Goal: Information Seeking & Learning: Learn about a topic

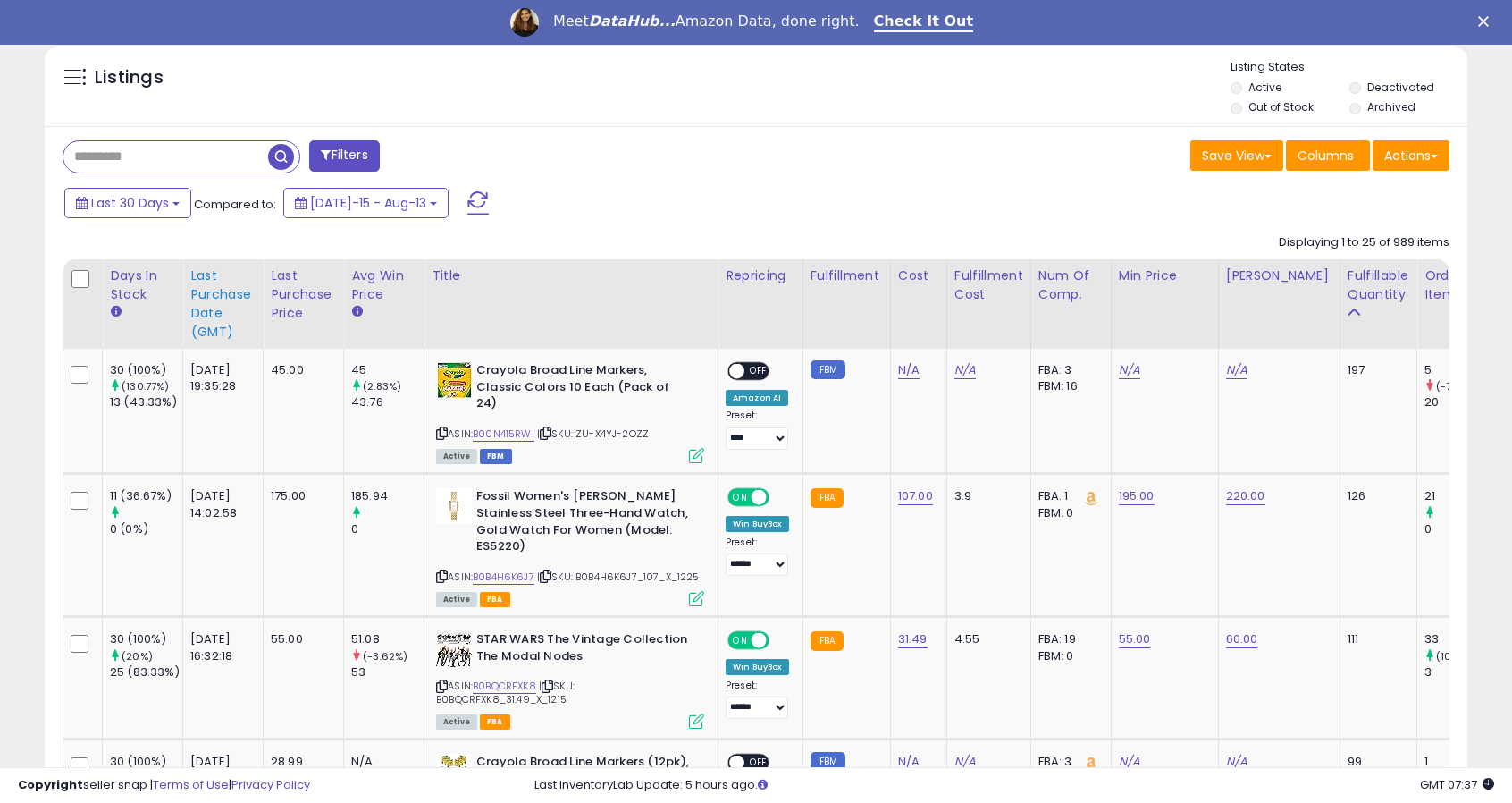
scroll to position [367, 825]
click at [226, 301] on div "Last Purchase Date (GMT)" at bounding box center [223, 304] width 65 height 75
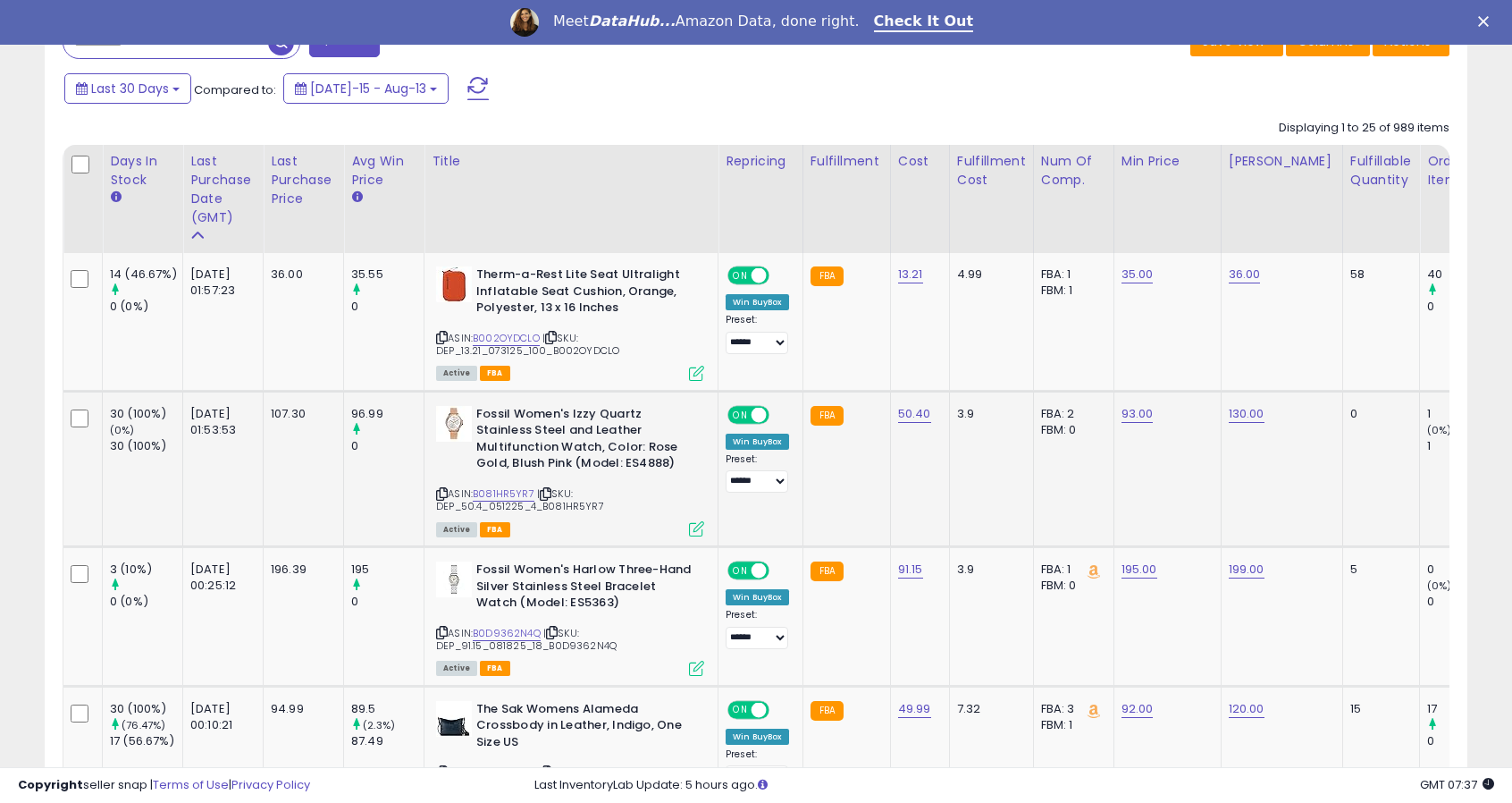
scroll to position [770, 0]
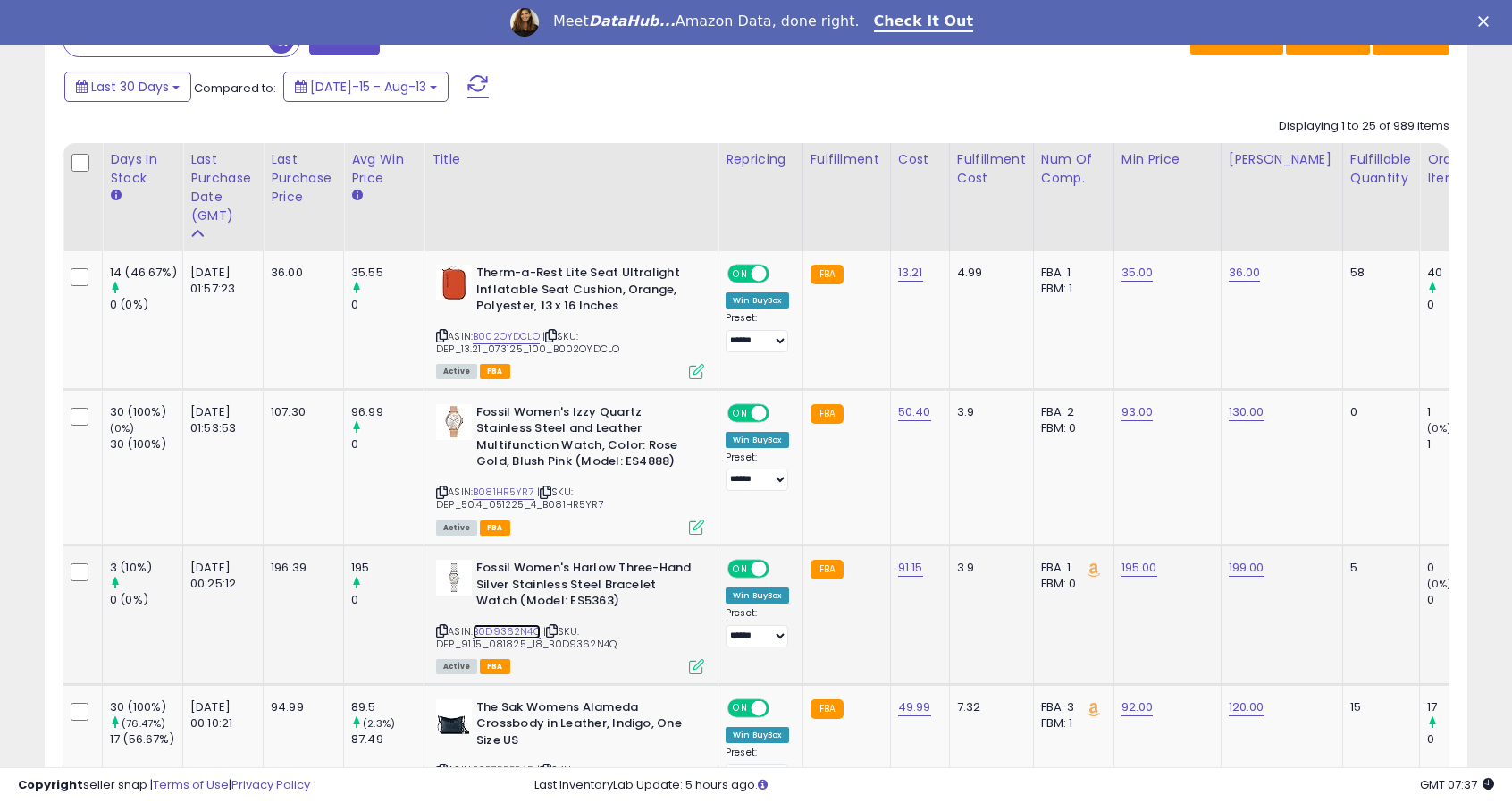
click at [531, 627] on link "B0D9362N4Q" at bounding box center [507, 631] width 68 height 15
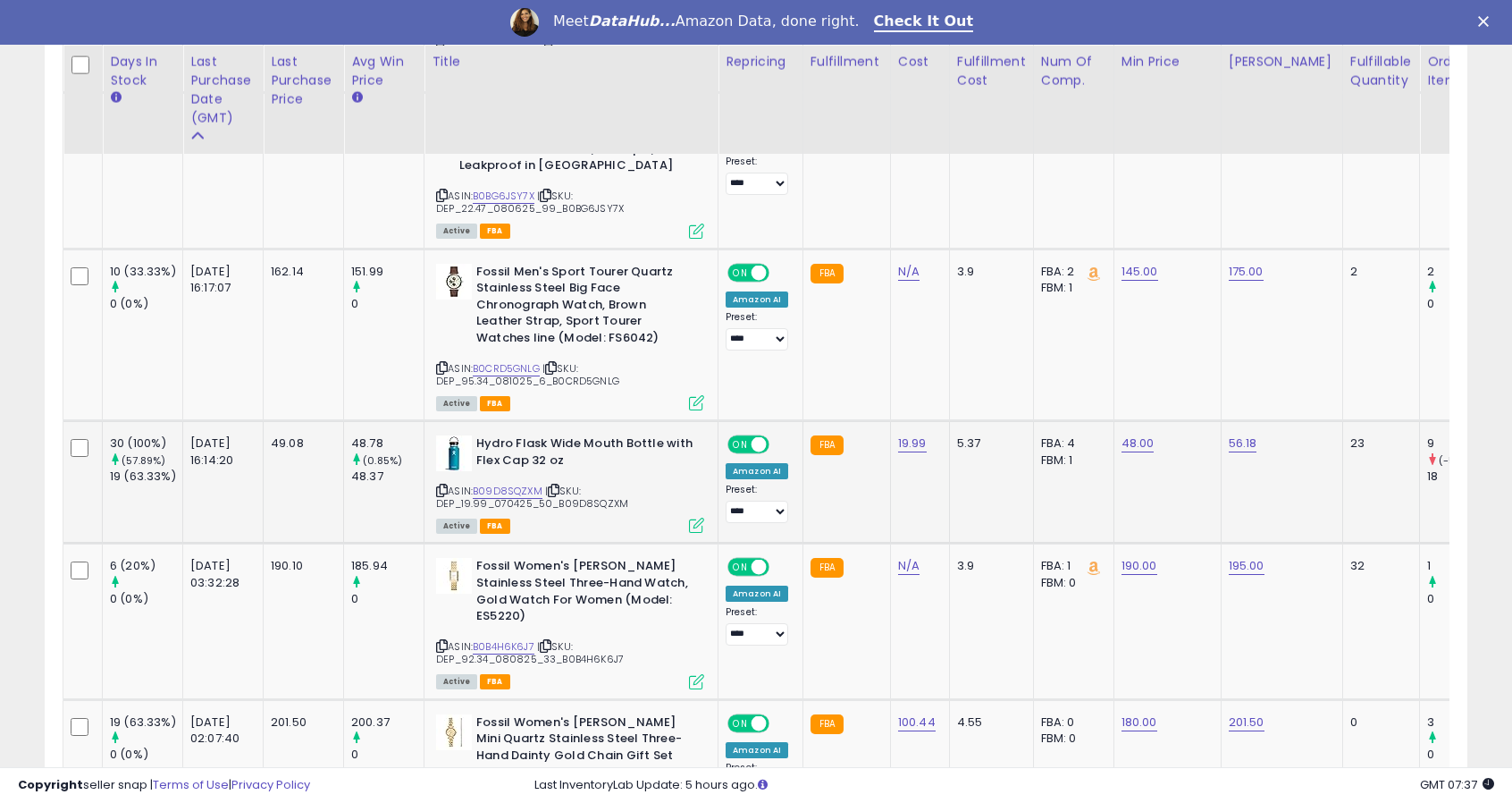
scroll to position [2540, 0]
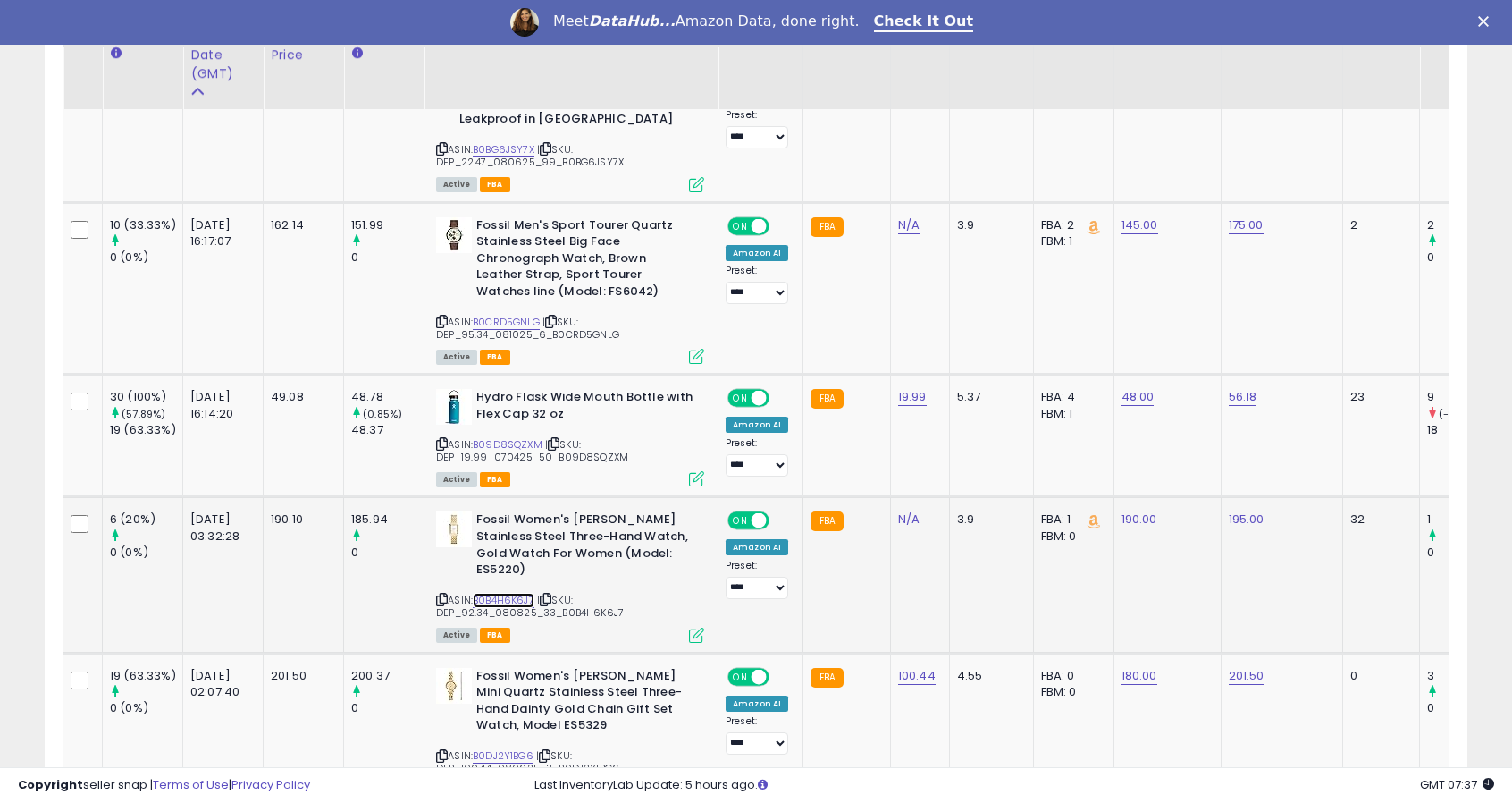
click at [504, 593] on link "B0B4H6K6J7" at bounding box center [503, 600] width 62 height 15
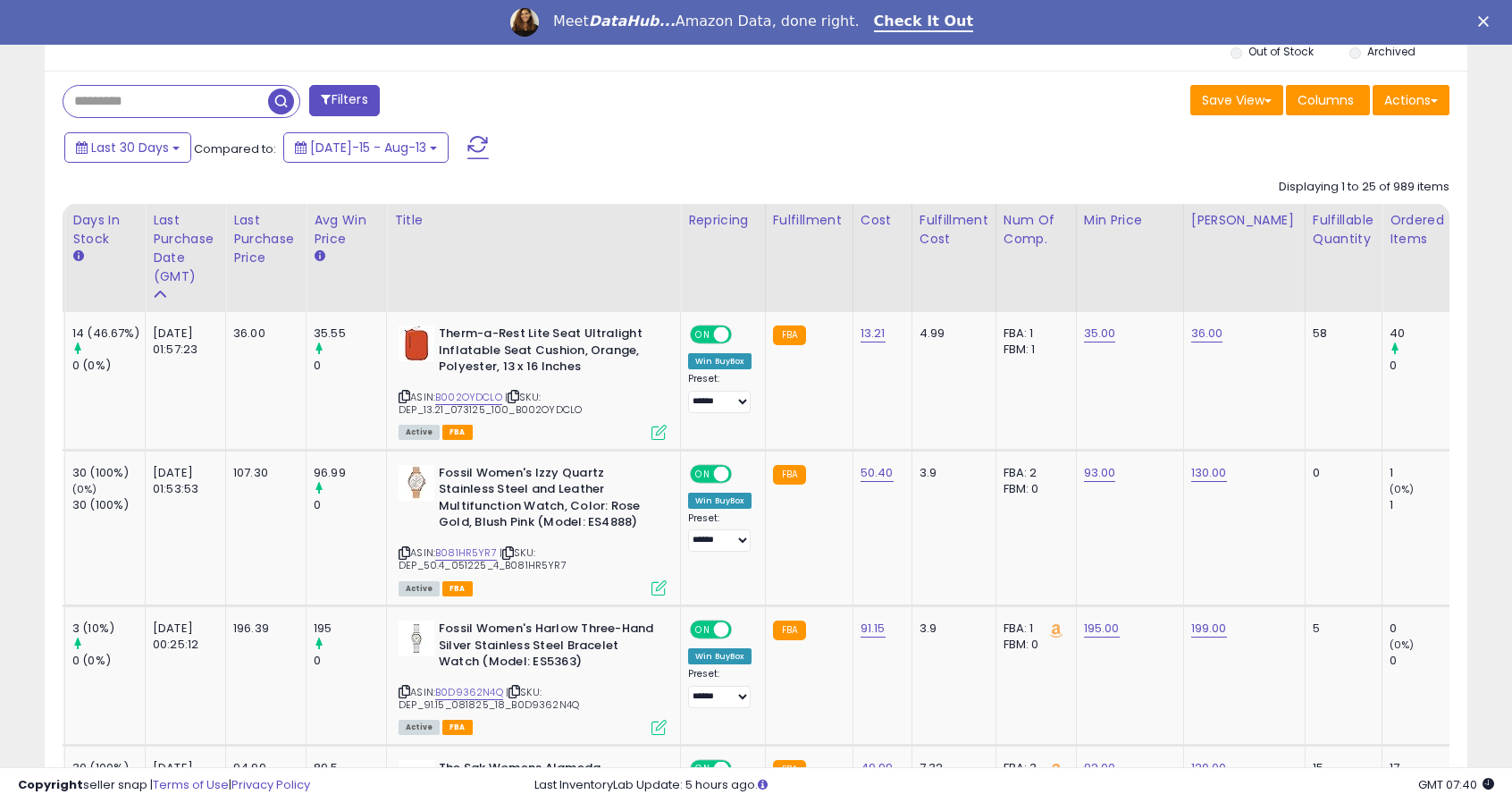
scroll to position [710, 0]
click at [455, 545] on link "B081HR5YR7" at bounding box center [466, 552] width 62 height 15
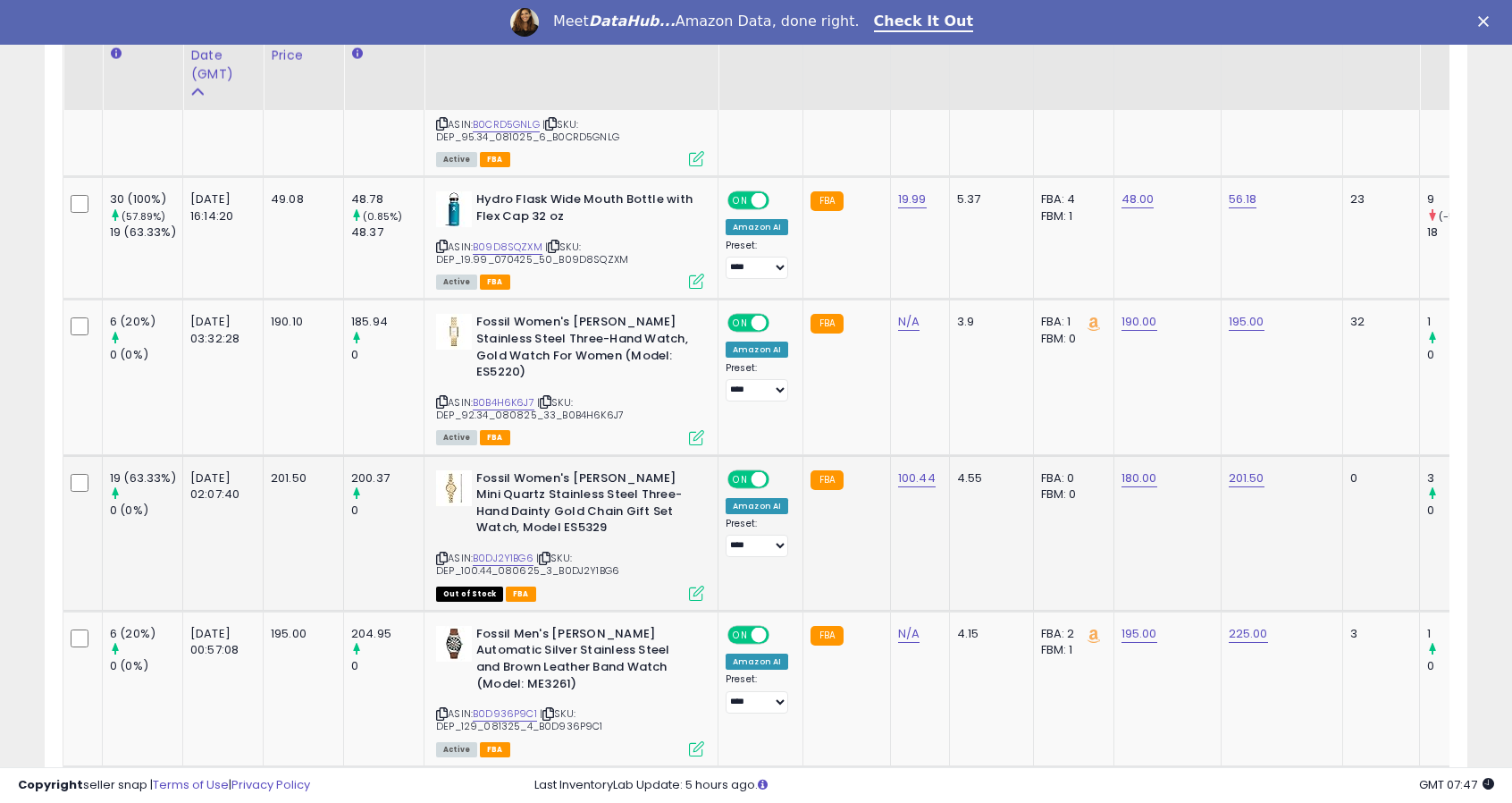
scroll to position [2751, 0]
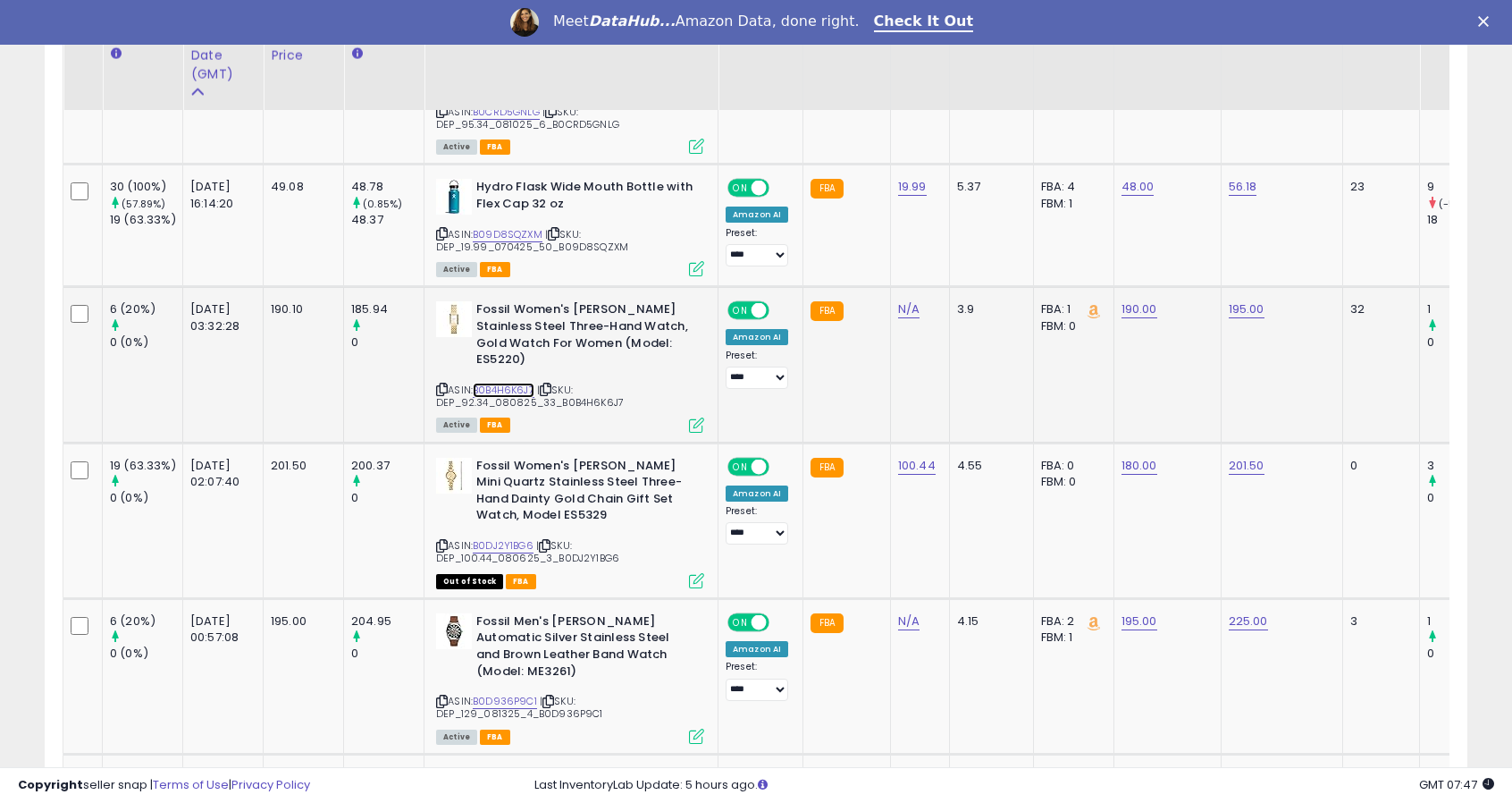
click at [498, 383] on link "B0B4H6K6J7" at bounding box center [503, 390] width 62 height 15
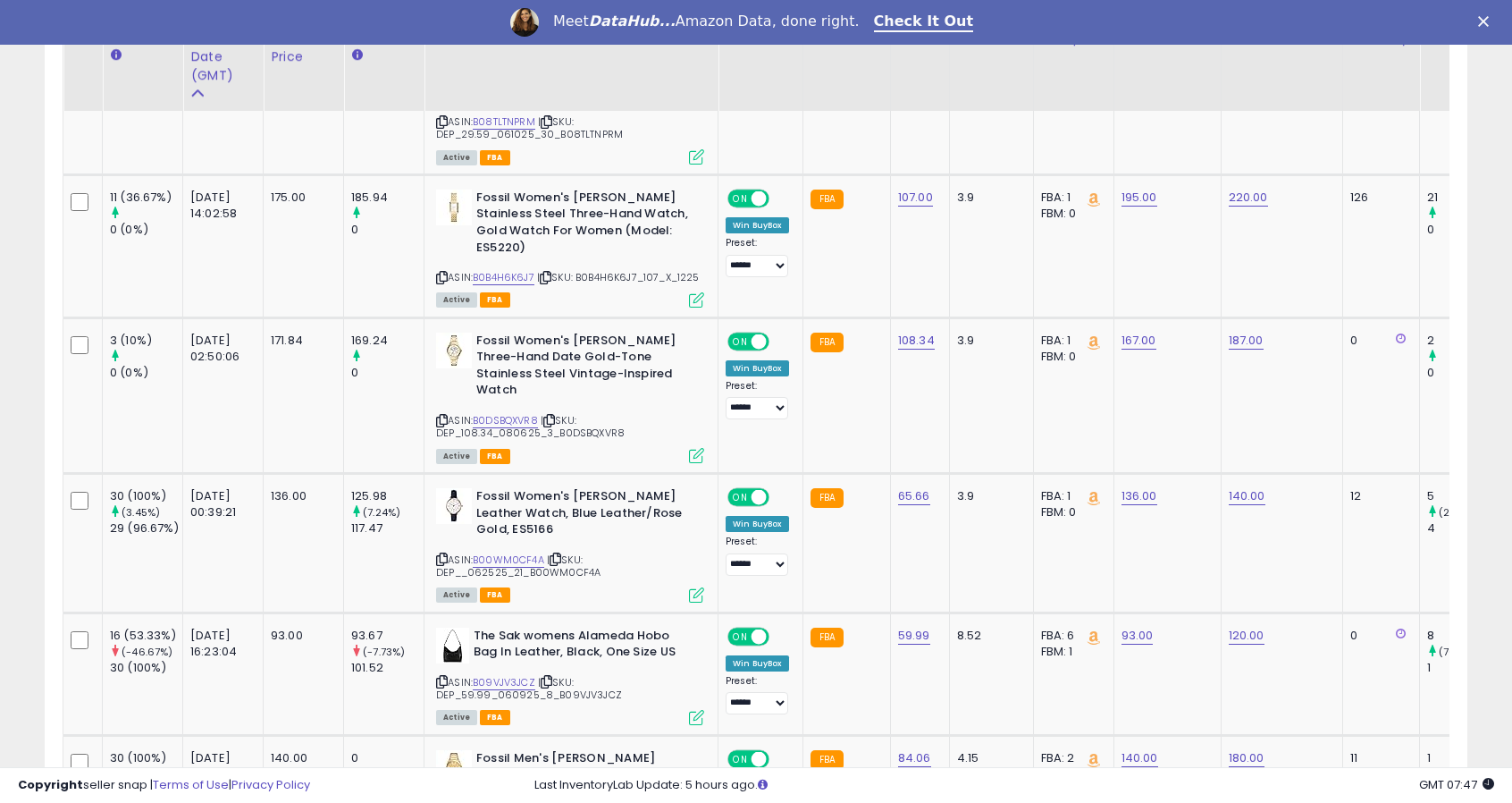
scroll to position [3504, 0]
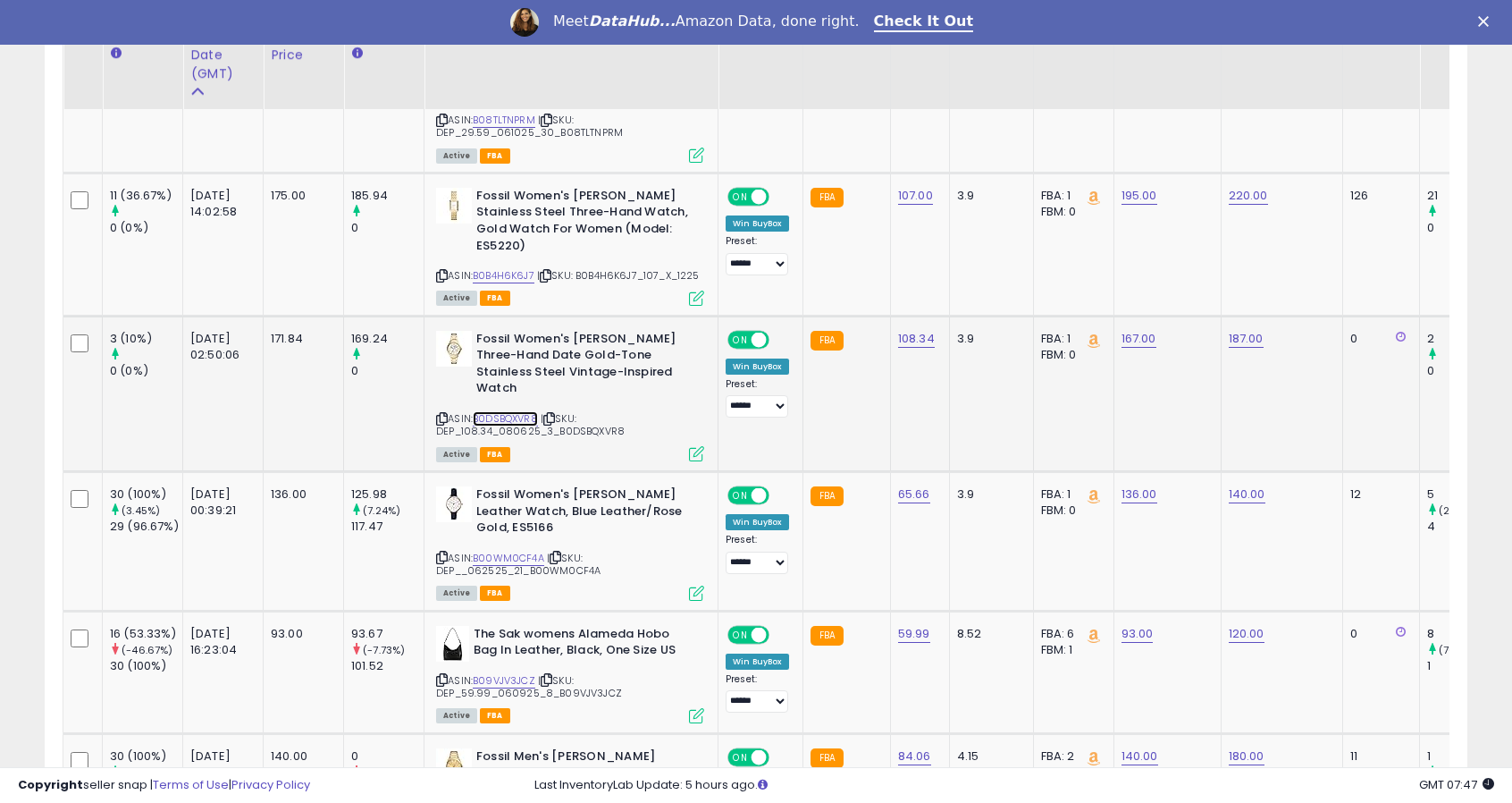
click at [526, 411] on link "B0DSBQXVR8" at bounding box center [505, 418] width 65 height 15
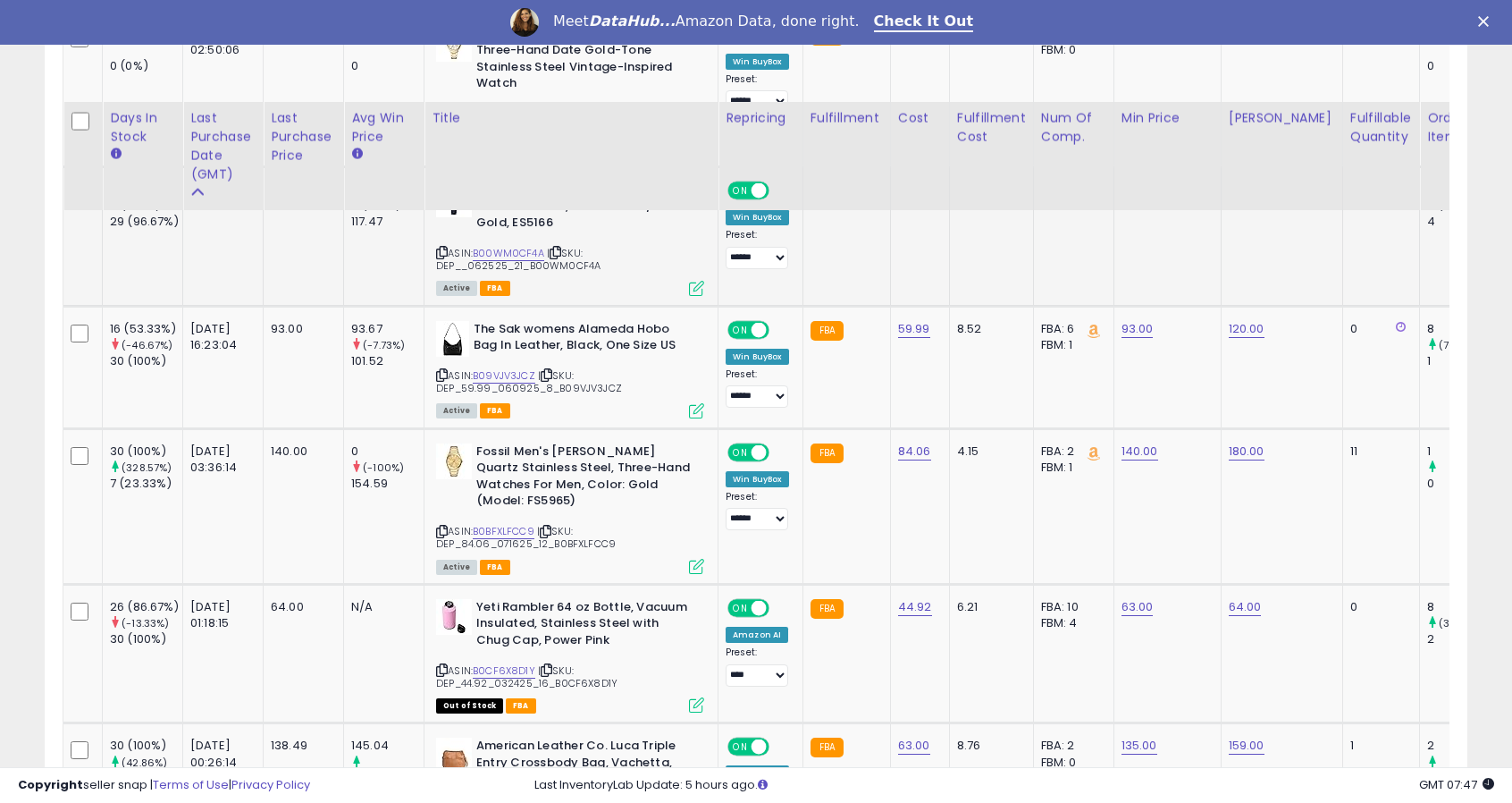
scroll to position [4042, 0]
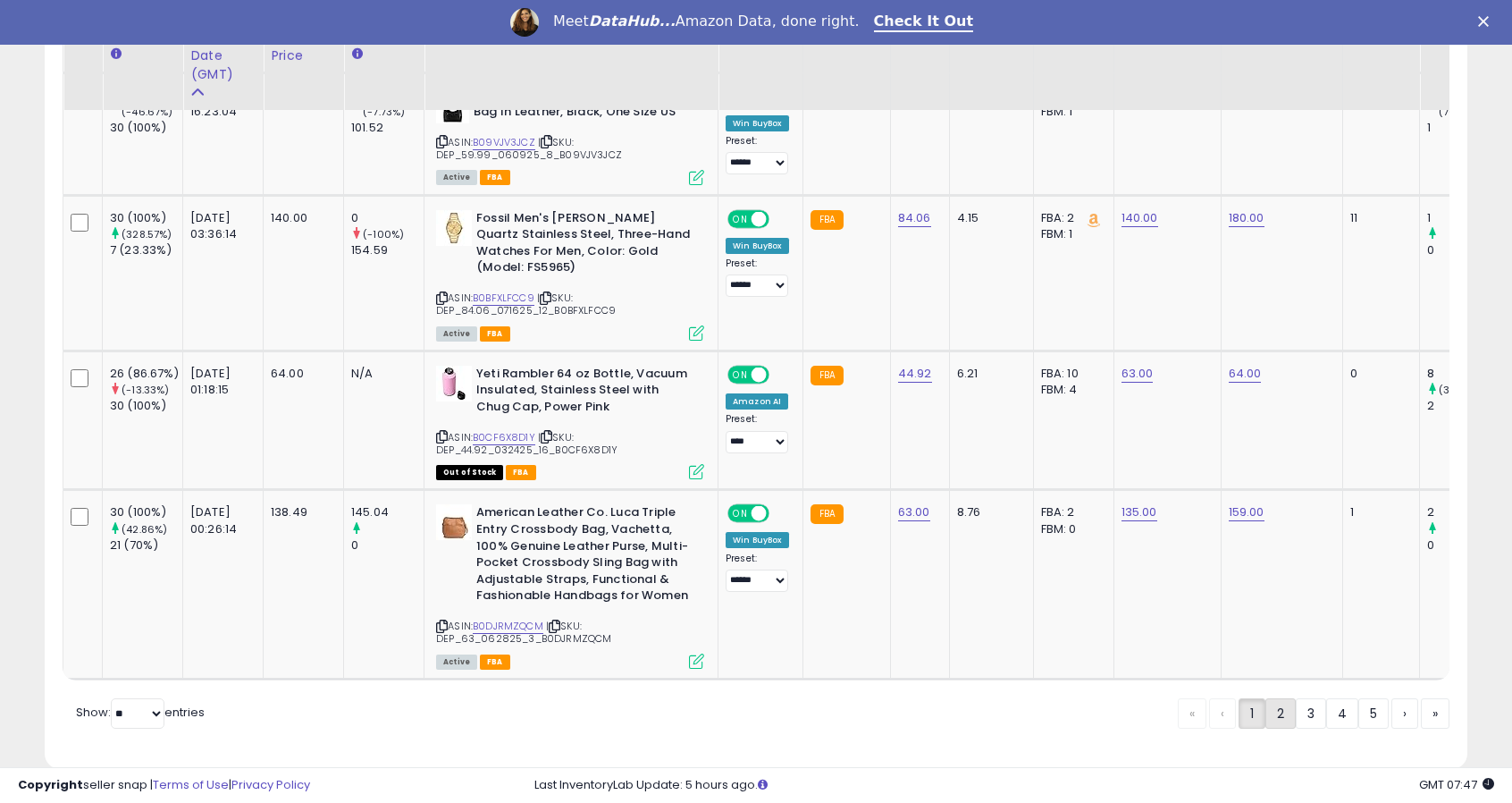
click at [1278, 698] on link "2" at bounding box center [1281, 714] width 30 height 30
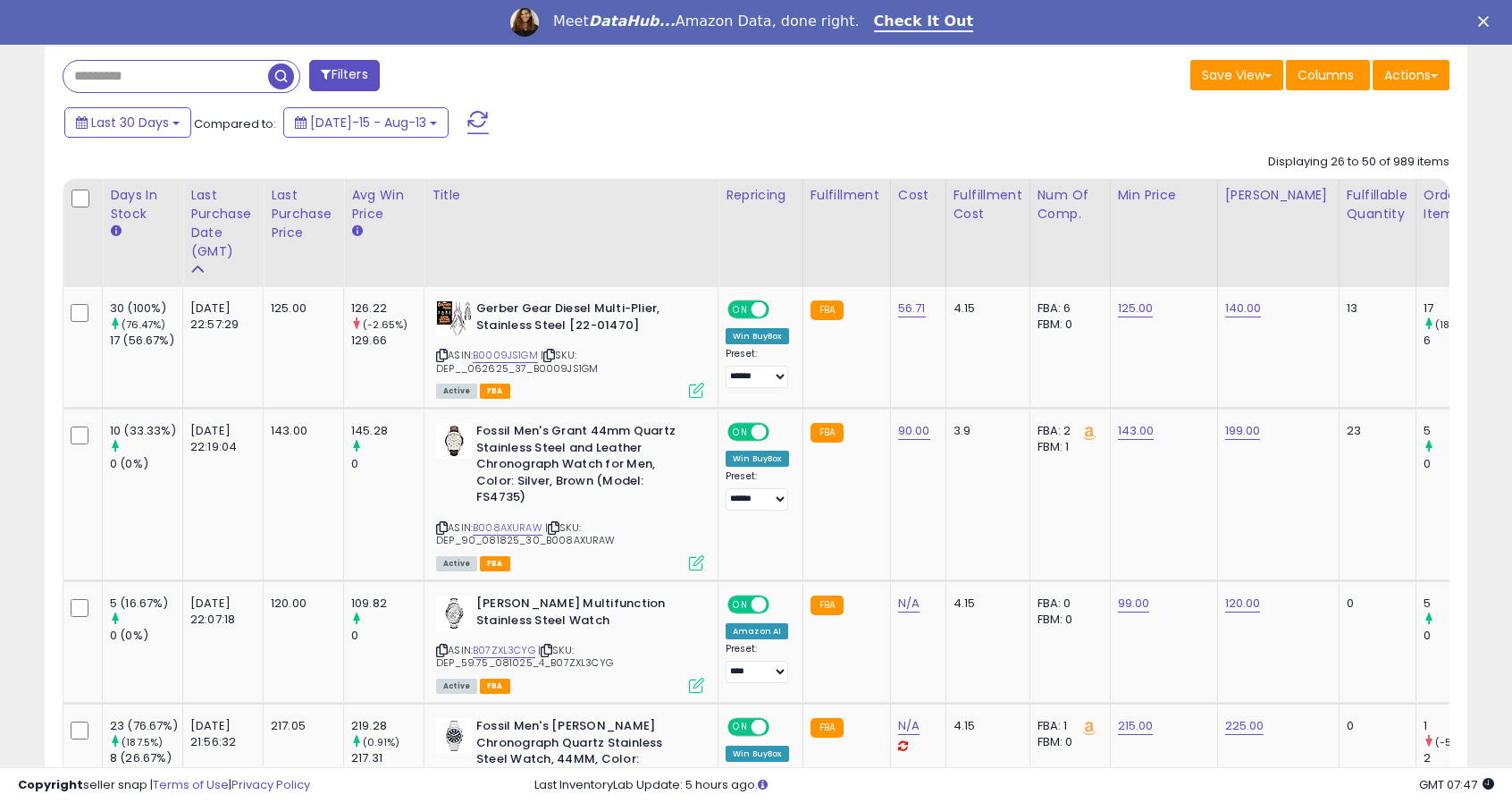
scroll to position [736, 0]
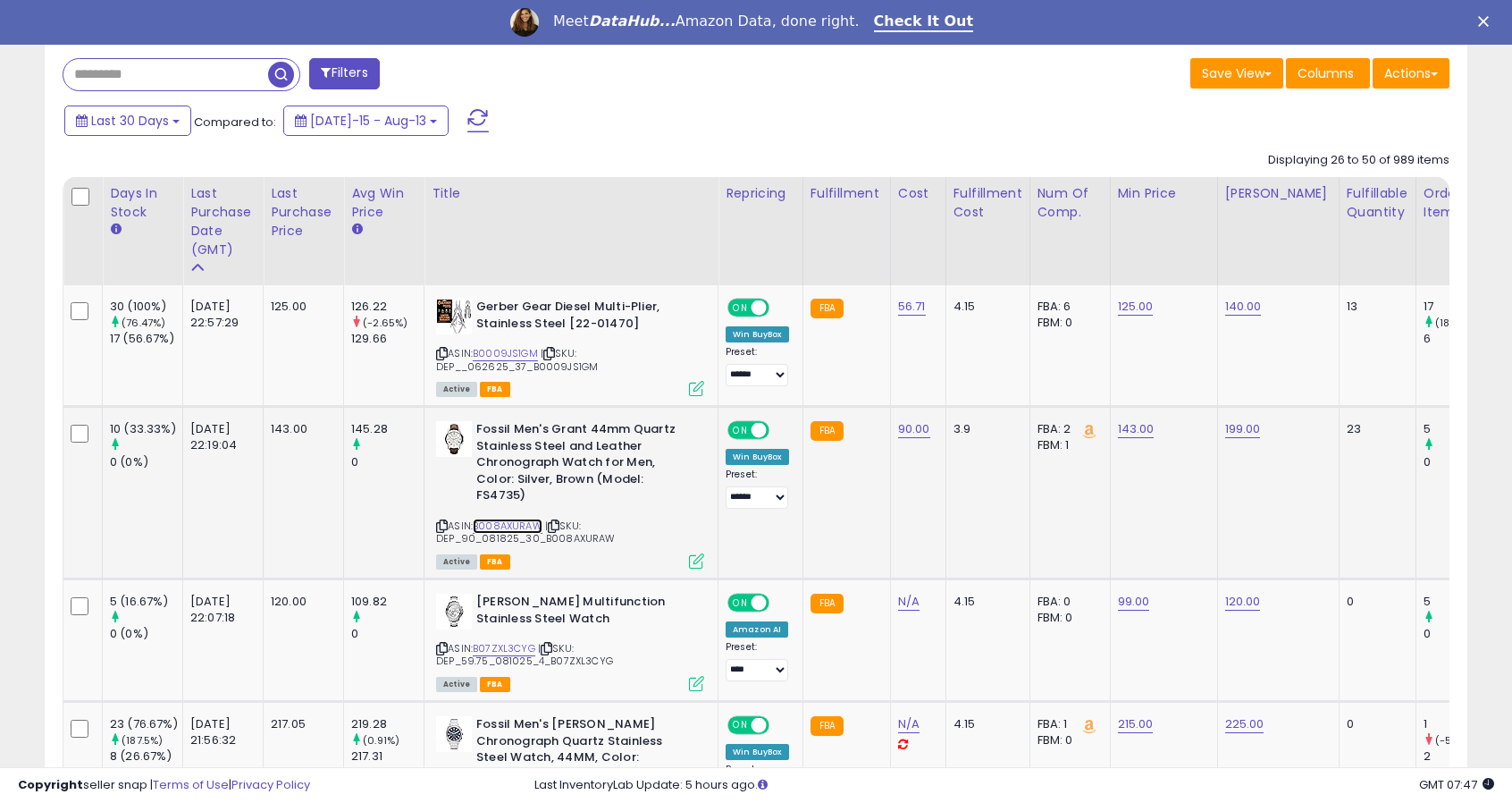
click at [537, 519] on link "B008AXURAW" at bounding box center [508, 526] width 70 height 15
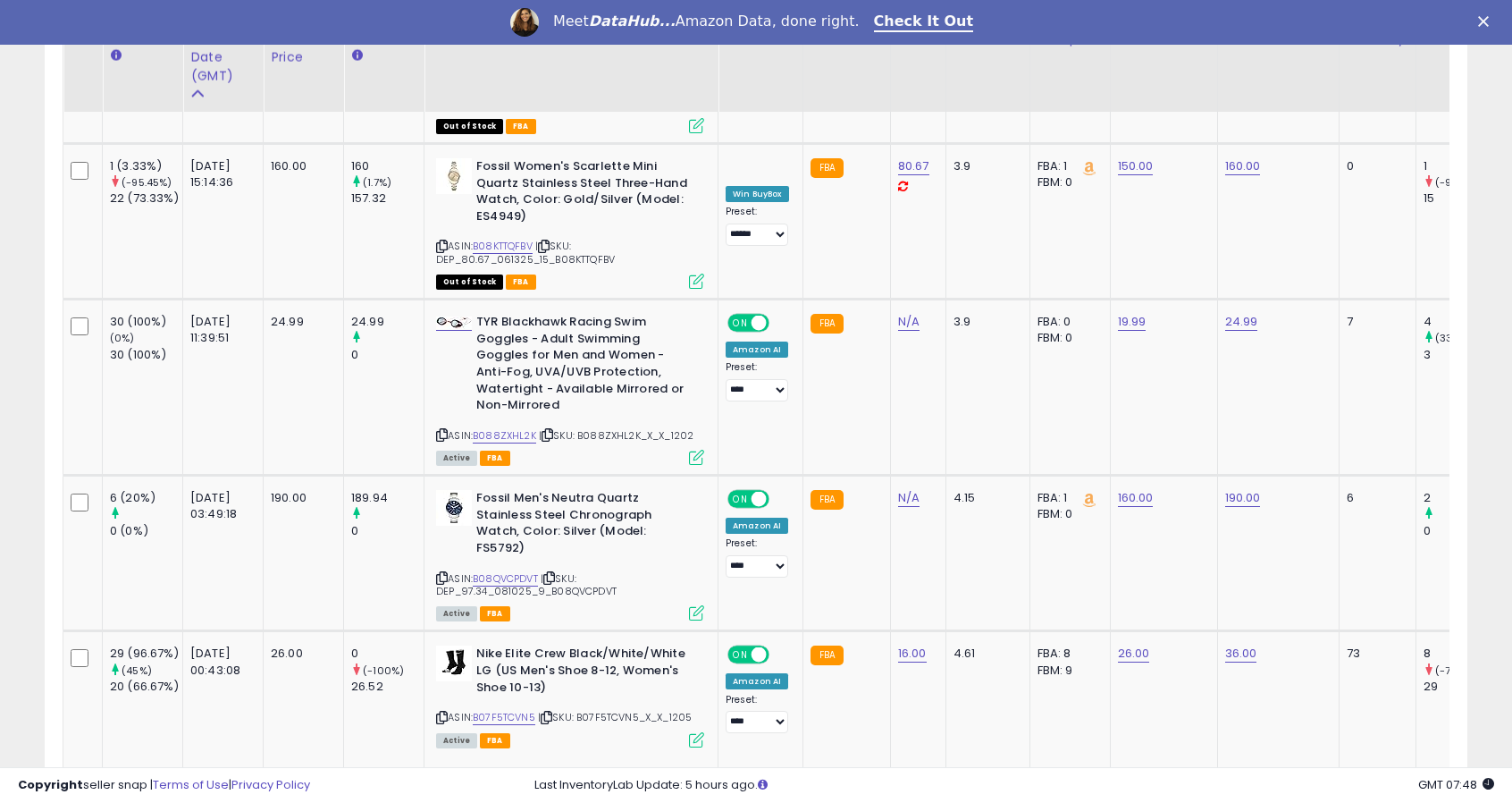
scroll to position [3241, 0]
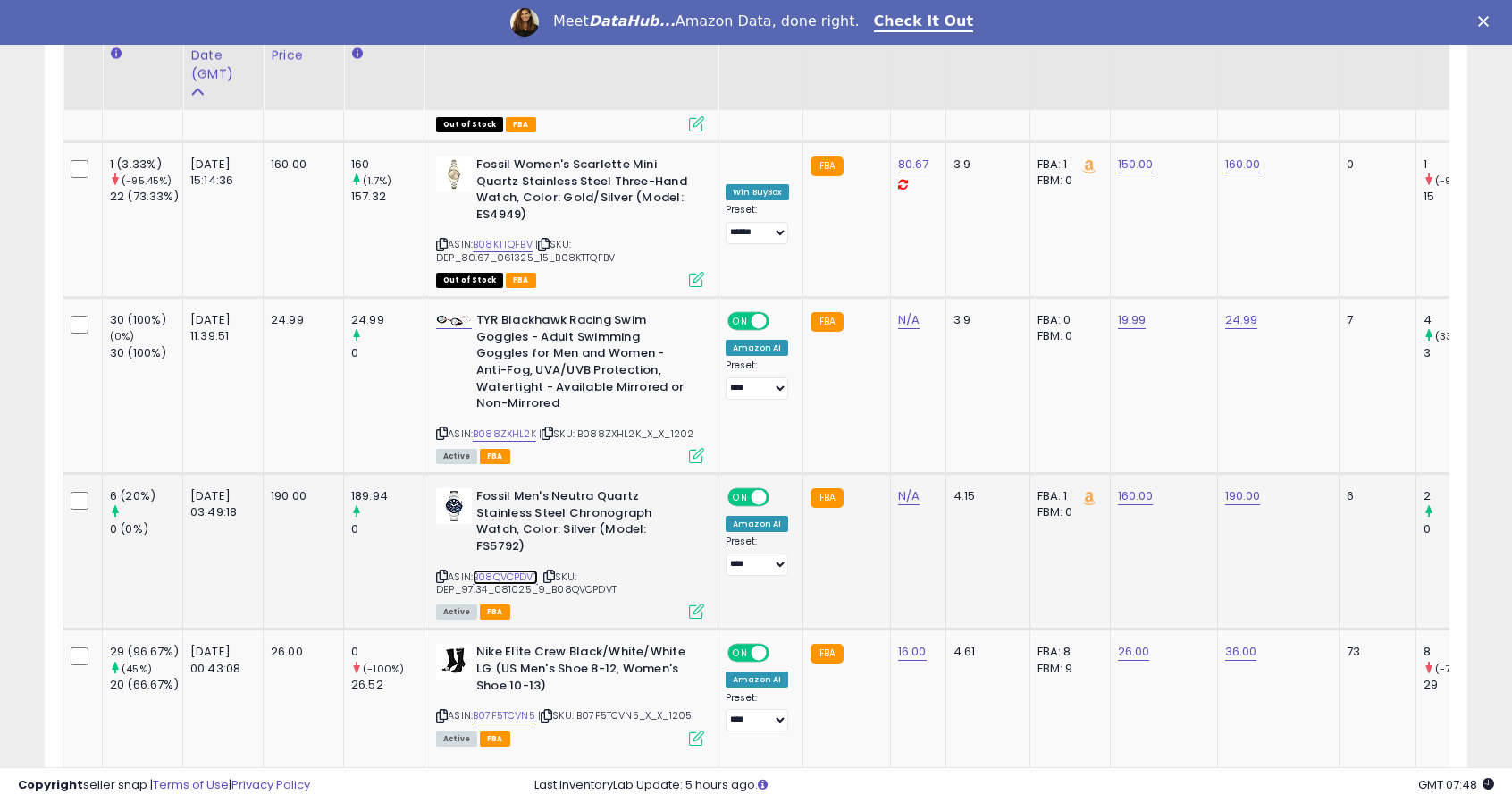
click at [517, 570] on link "B08QVCPDVT" at bounding box center [505, 577] width 65 height 15
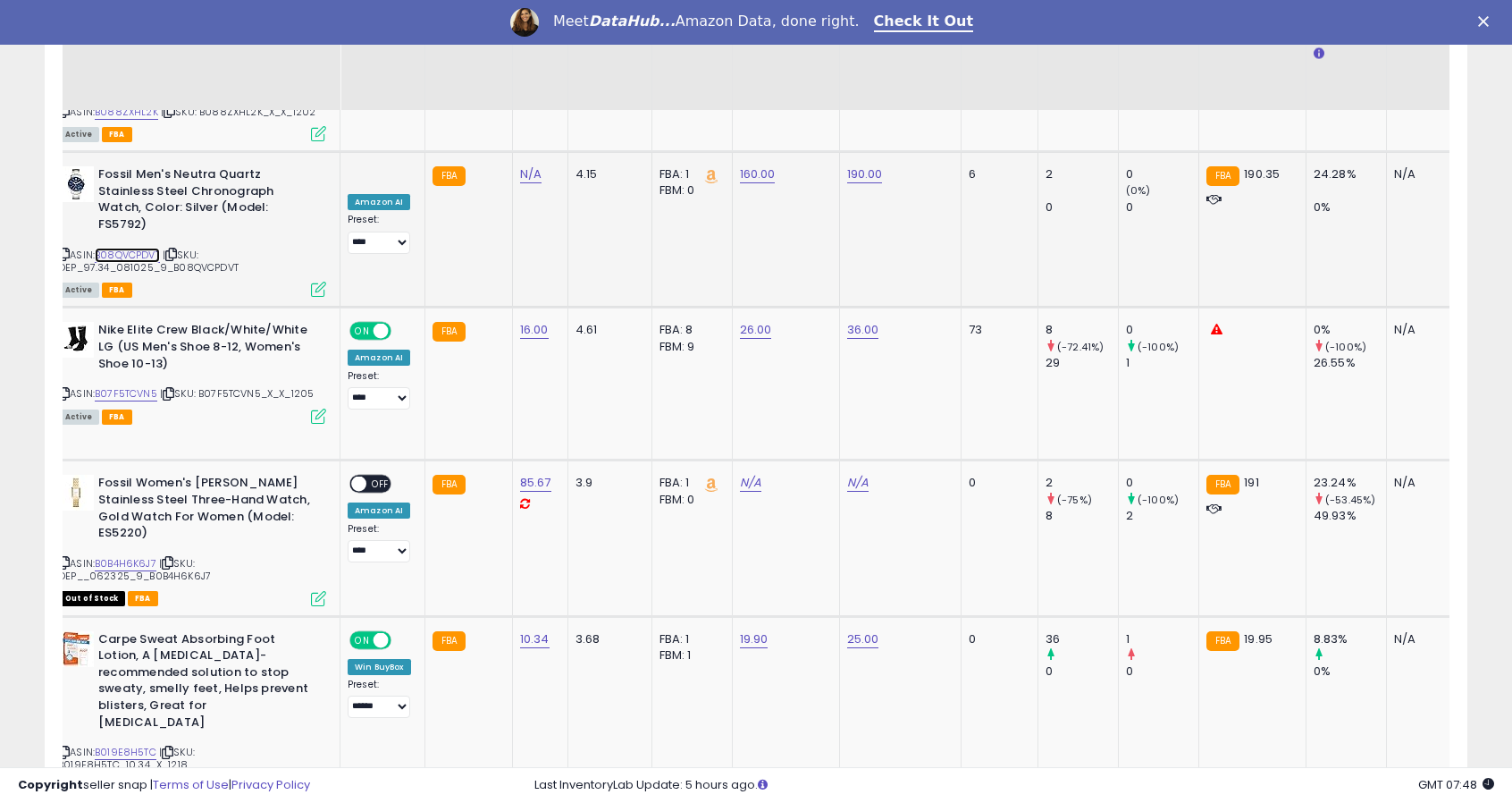
scroll to position [0, 216]
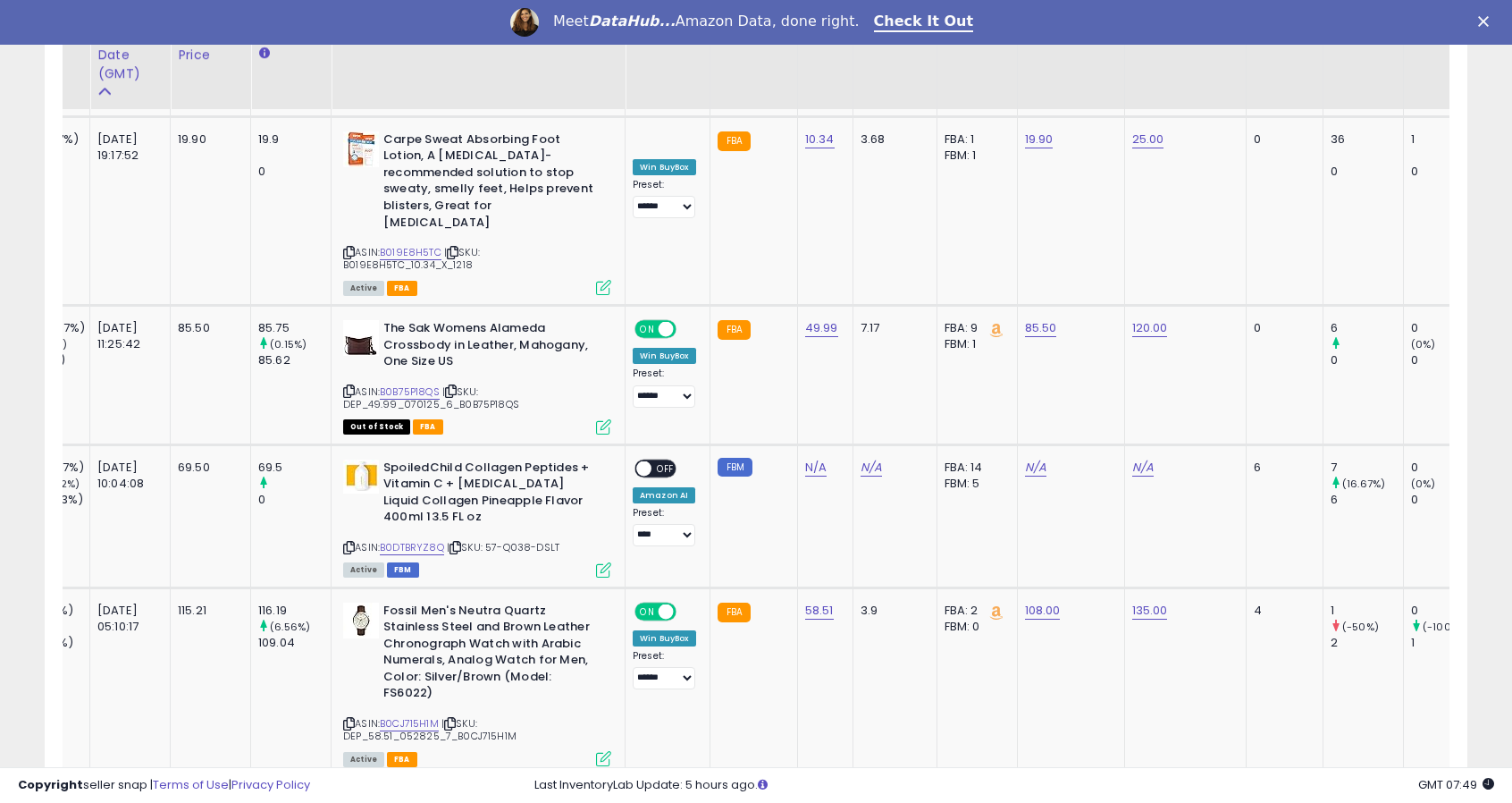
click at [1301, 796] on link "3" at bounding box center [1311, 811] width 30 height 30
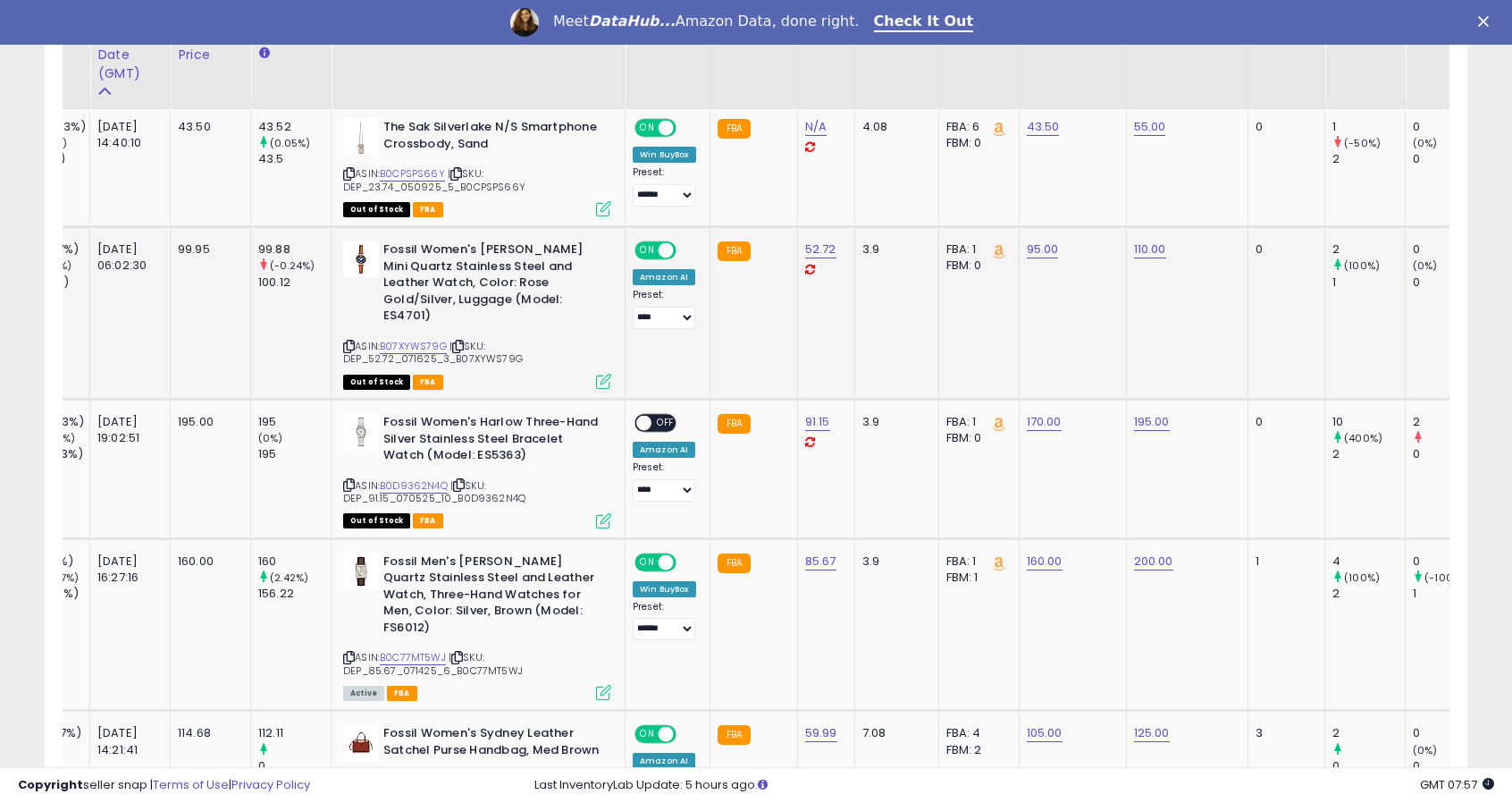
scroll to position [1304, 0]
click at [429, 649] on link "B0C77MT5WJ" at bounding box center [413, 656] width 66 height 15
